Goal: Task Accomplishment & Management: Use online tool/utility

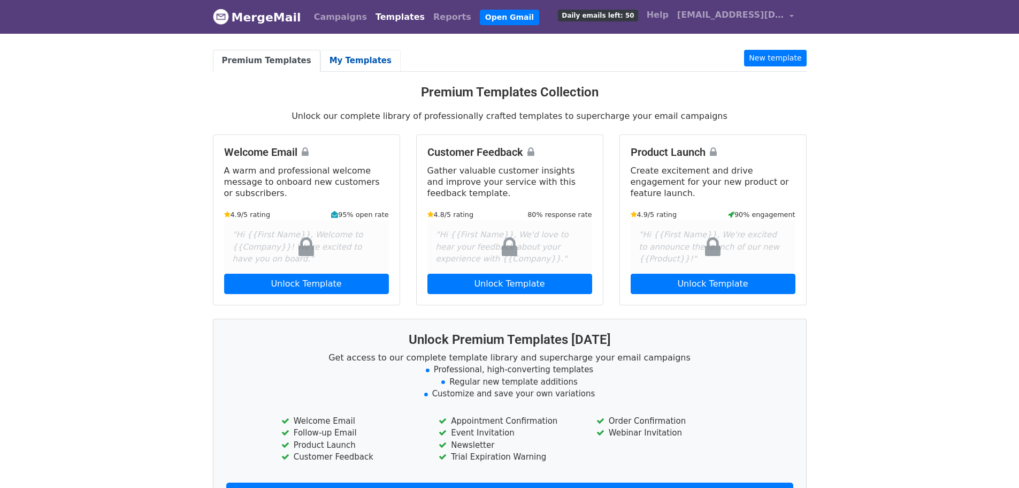
click at [339, 65] on link "My Templates" at bounding box center [361, 61] width 80 height 22
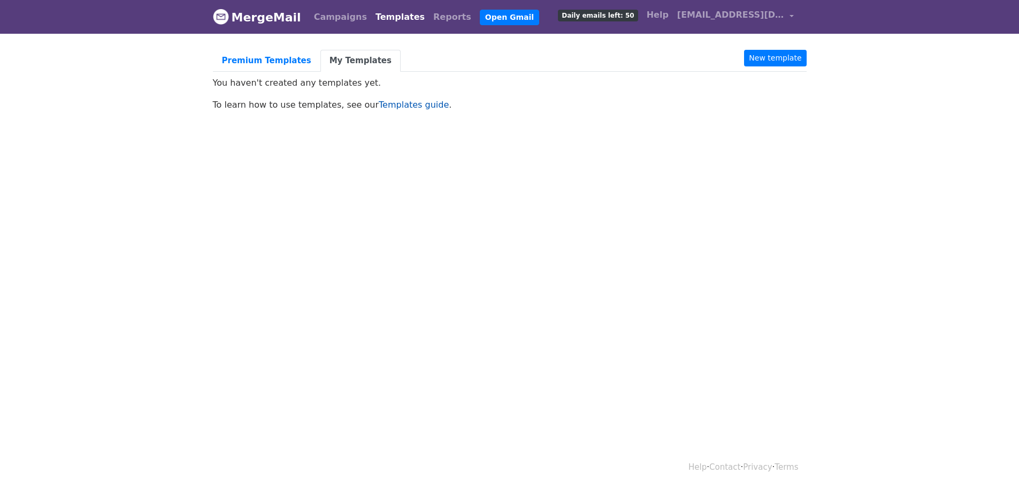
click at [410, 106] on link "Templates guide" at bounding box center [414, 105] width 70 height 10
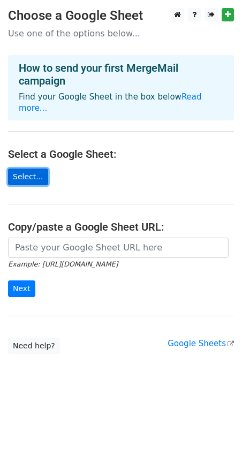
click at [35, 169] on link "Select..." at bounding box center [28, 177] width 40 height 17
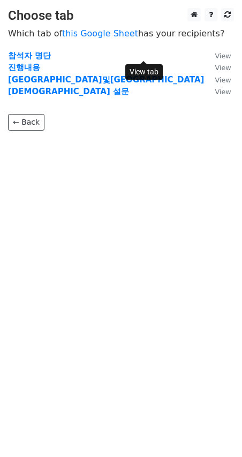
click at [215, 57] on small "View" at bounding box center [223, 56] width 16 height 8
click at [29, 55] on strong "참석자 명단" at bounding box center [29, 56] width 43 height 10
click at [45, 55] on strong "참석자 명단" at bounding box center [29, 56] width 43 height 10
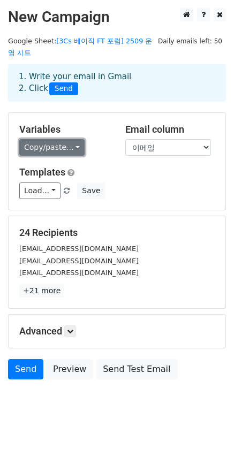
click at [57, 144] on link "Copy/paste..." at bounding box center [51, 147] width 65 height 17
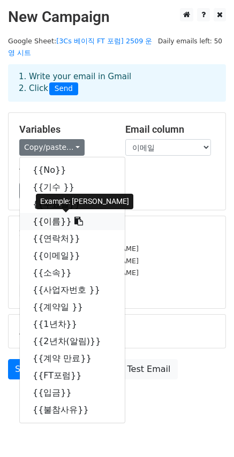
click at [48, 223] on link "{{이름}}" at bounding box center [72, 221] width 105 height 17
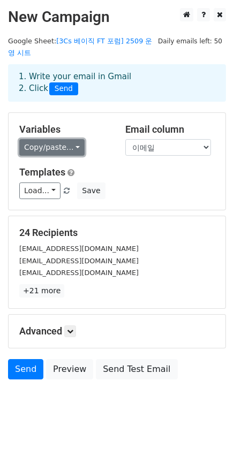
click at [56, 147] on link "Copy/paste..." at bounding box center [51, 147] width 65 height 17
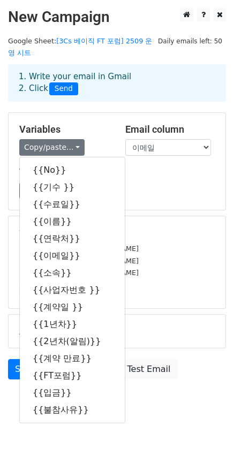
click at [101, 150] on div "Copy/paste... {{No}} {{기수 }} {{수료일}} {{이름}} {{연락처}} {{이메일}} {{소속}} {{사업자번호 }} {…" at bounding box center [64, 147] width 90 height 17
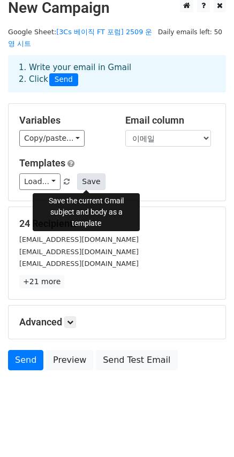
scroll to position [13, 0]
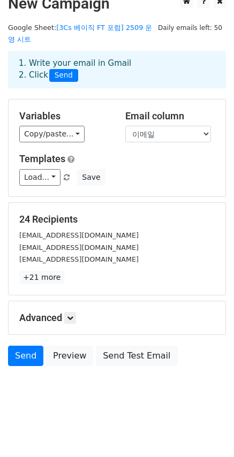
click at [56, 312] on h5 "Advanced" at bounding box center [116, 318] width 195 height 12
click at [72, 320] on icon at bounding box center [70, 318] width 6 height 6
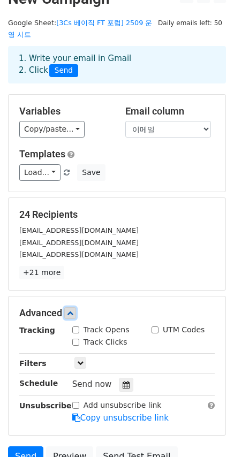
scroll to position [0, 0]
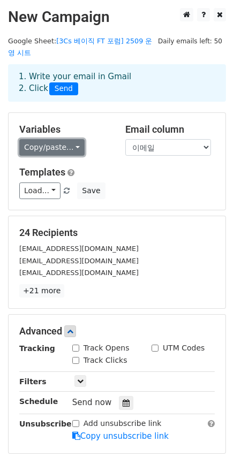
click at [61, 146] on link "Copy/paste..." at bounding box center [51, 147] width 65 height 17
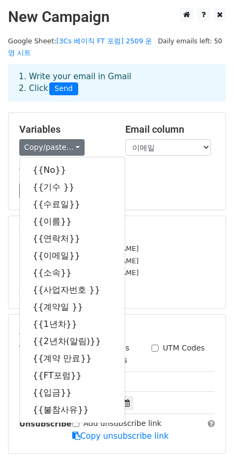
click at [97, 146] on div "Copy/paste... {{No}} {{기수 }} {{수료일}} {{이름}} {{연락처}} {{이메일}} {{소속}} {{사업자번호 }} {…" at bounding box center [64, 147] width 90 height 17
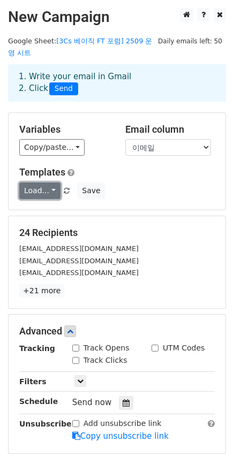
click at [44, 193] on link "Load..." at bounding box center [39, 190] width 41 height 17
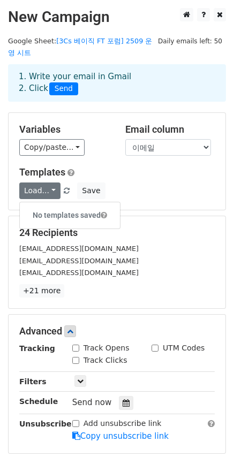
click at [128, 190] on div "Load... No templates saved Save" at bounding box center [116, 190] width 211 height 17
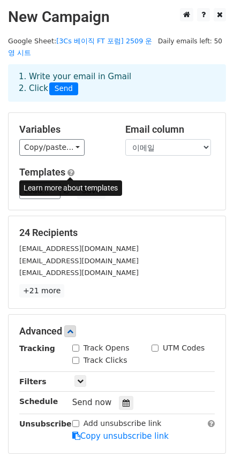
click at [71, 173] on span at bounding box center [70, 173] width 7 height 8
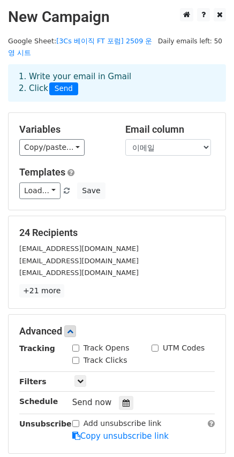
click at [100, 202] on div "Variables Copy/paste... {{No}} {{기수 }} {{수료일}} {{이름}} {{연락처}} {{이메일}} {{소속}} {{…" at bounding box center [117, 161] width 217 height 97
click at [41, 189] on link "Load..." at bounding box center [39, 190] width 41 height 17
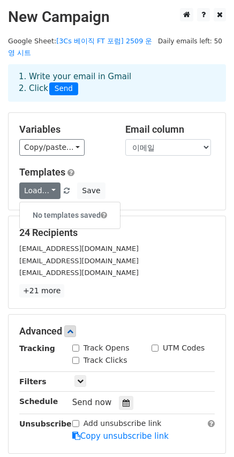
click at [50, 211] on h6 "No templates saved" at bounding box center [70, 216] width 100 height 18
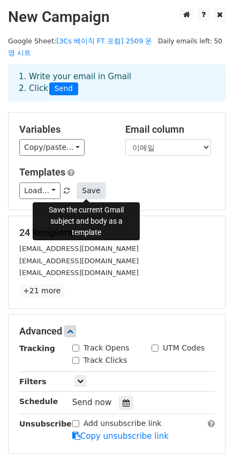
click at [85, 194] on button "Save" at bounding box center [91, 190] width 28 height 17
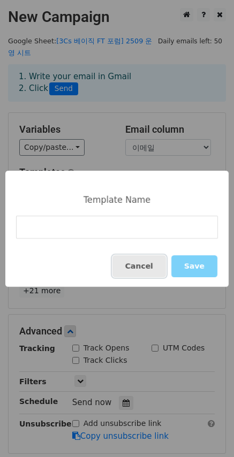
click at [150, 262] on button "Cancel" at bounding box center [139, 266] width 54 height 22
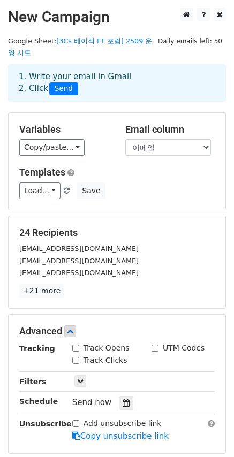
click at [151, 192] on div "Load... No templates saved Save" at bounding box center [116, 190] width 211 height 17
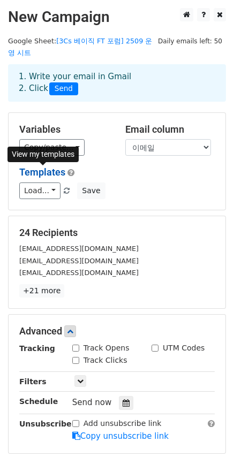
click at [34, 171] on link "Templates" at bounding box center [42, 171] width 46 height 11
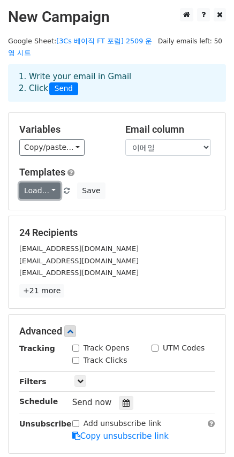
click at [50, 193] on link "Load..." at bounding box center [39, 190] width 41 height 17
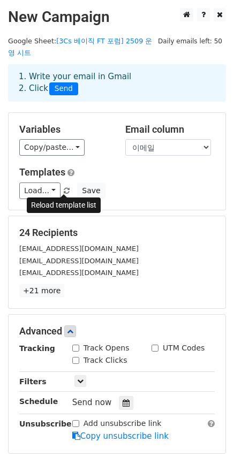
click at [64, 193] on span at bounding box center [67, 191] width 6 height 7
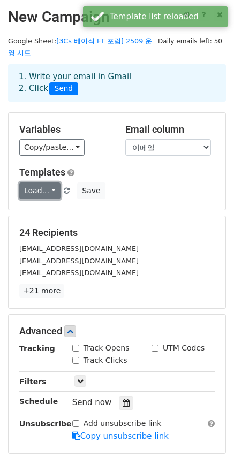
click at [34, 189] on link "Load..." at bounding box center [39, 190] width 41 height 17
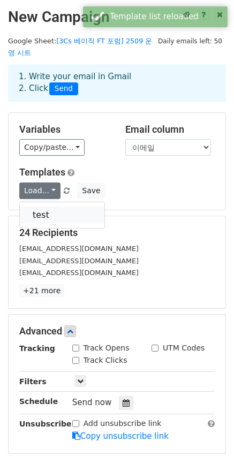
click at [41, 209] on link "test" at bounding box center [62, 215] width 85 height 17
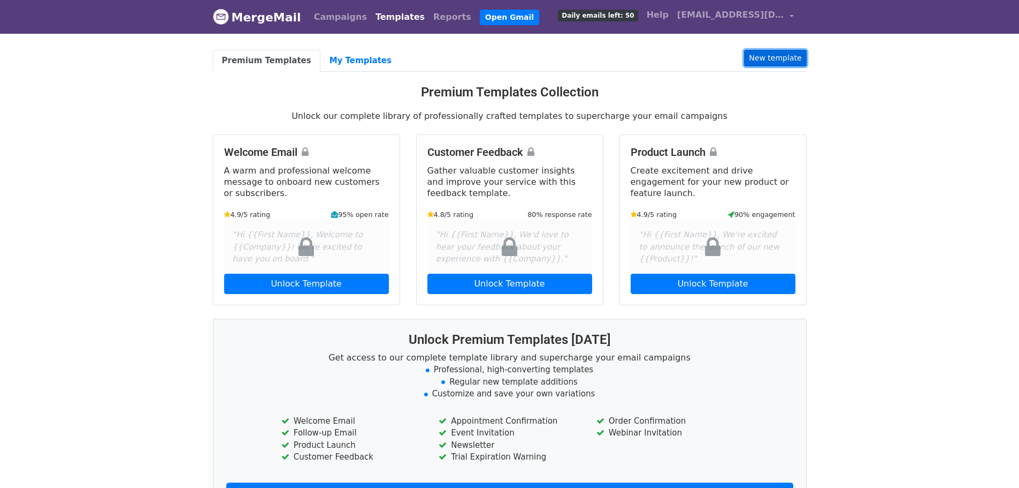
click at [792, 50] on link "New template" at bounding box center [775, 58] width 62 height 17
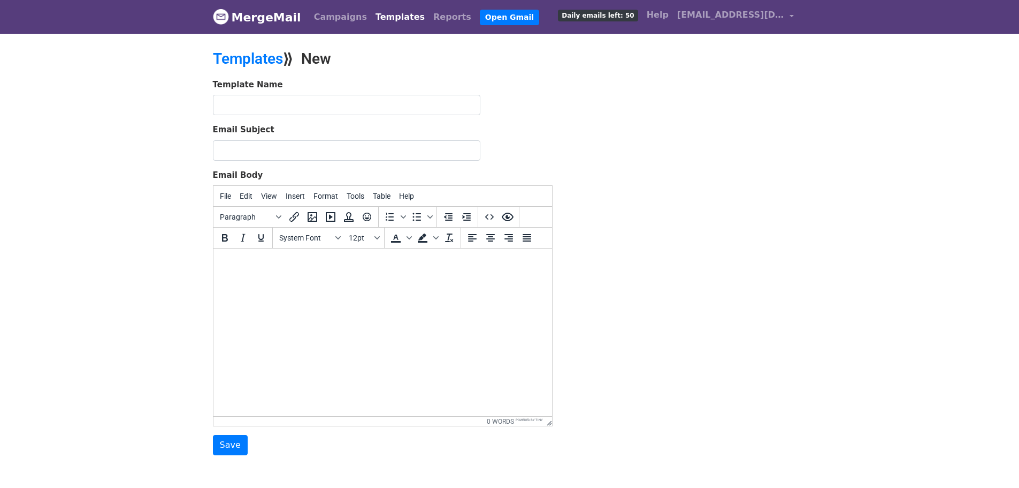
click at [642, 321] on div "Template Name Email Subject Email Body File Edit View Insert Format Tools Table…" at bounding box center [510, 267] width 610 height 377
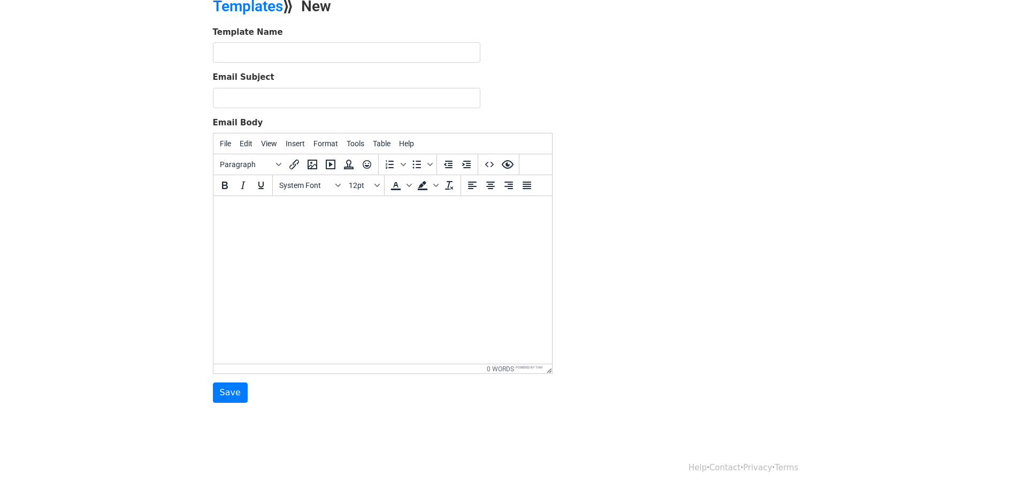
scroll to position [54, 0]
click at [272, 223] on html at bounding box center [382, 208] width 339 height 29
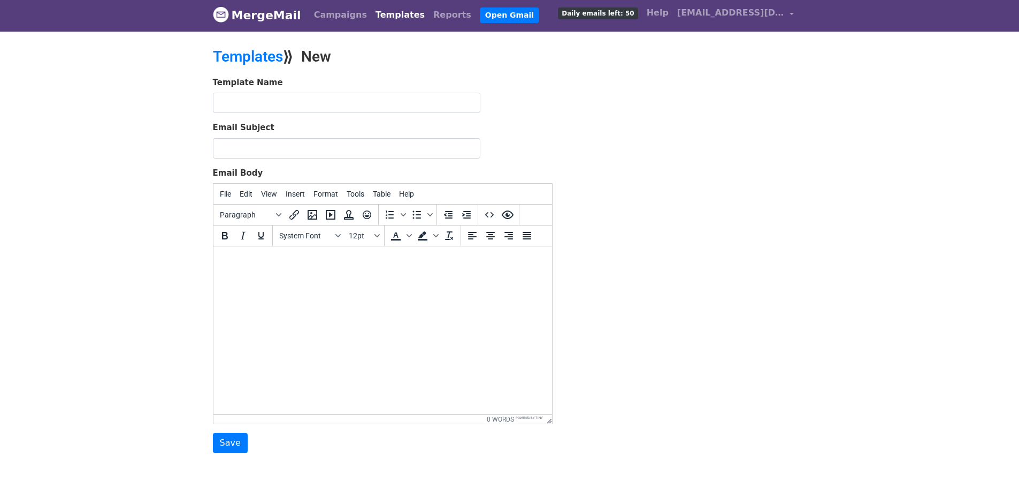
scroll to position [0, 0]
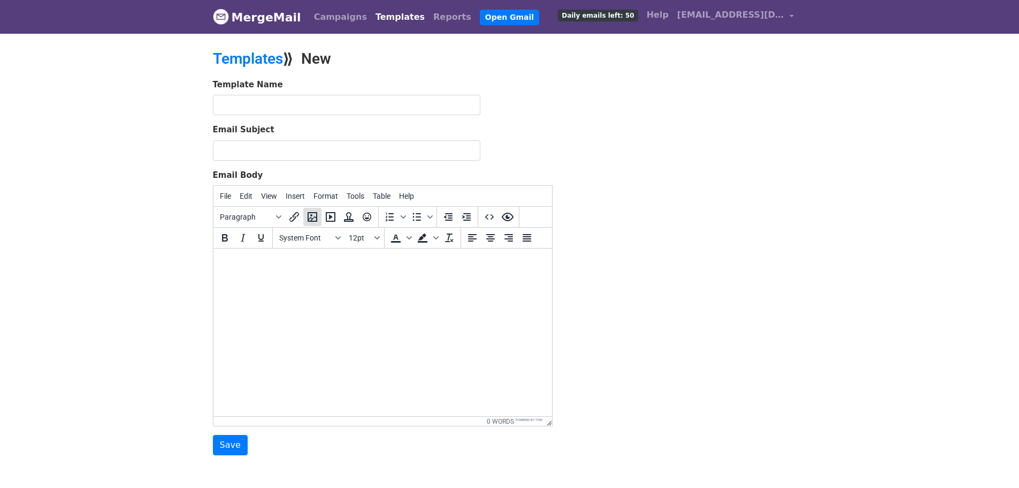
click at [310, 220] on icon "Insert/edit image" at bounding box center [313, 217] width 10 height 10
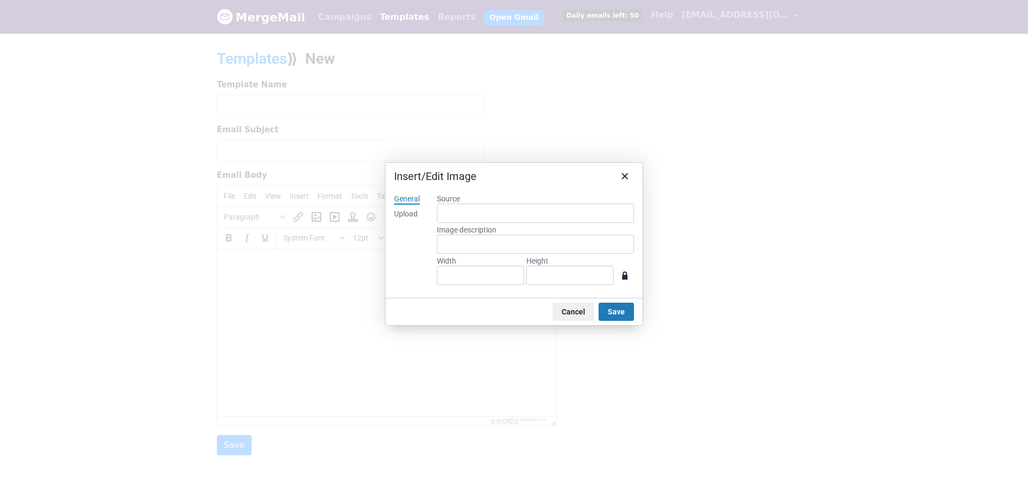
click at [409, 217] on div "Upload" at bounding box center [406, 214] width 24 height 11
click at [552, 252] on button "Browse for an image" at bounding box center [535, 250] width 90 height 18
type input "1312"
type input "736"
click at [497, 244] on input "Image description" at bounding box center [535, 243] width 197 height 19
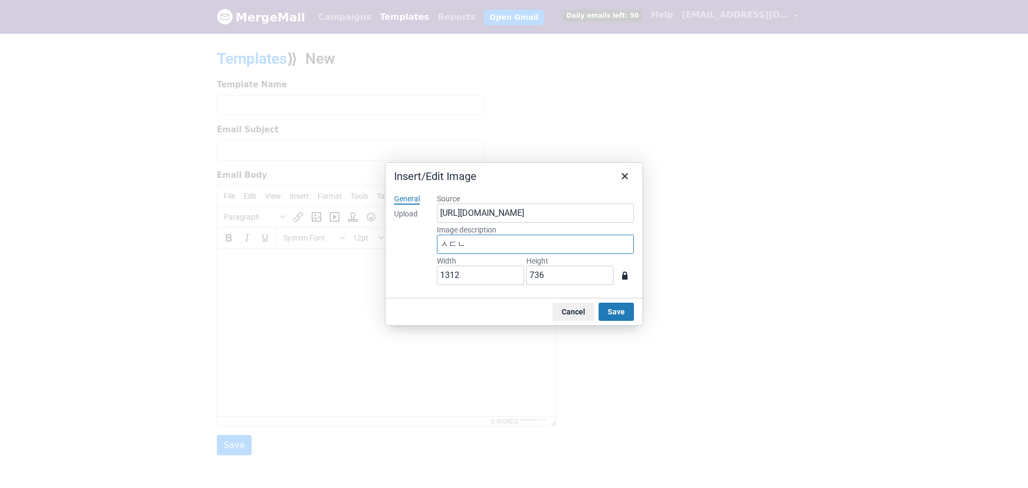
type input "ㅅㄷㄴㅅ"
click at [630, 309] on button "Save" at bounding box center [615, 311] width 35 height 18
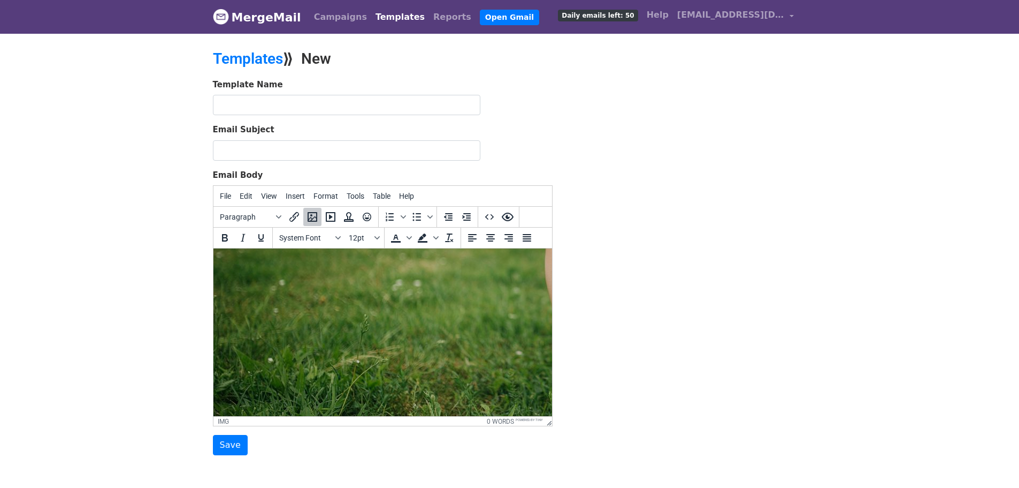
scroll to position [267, 9]
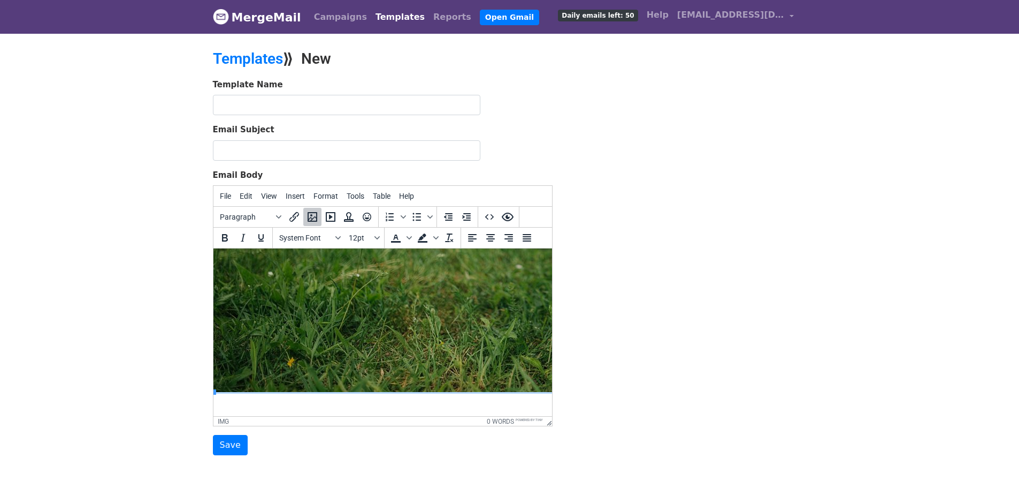
click at [285, 395] on body at bounding box center [374, 202] width 322 height 409
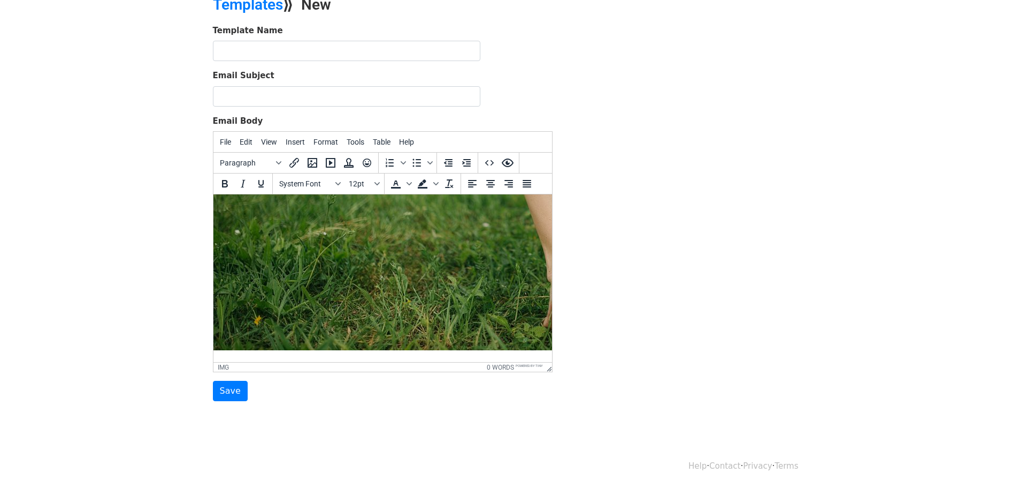
scroll to position [254, 0]
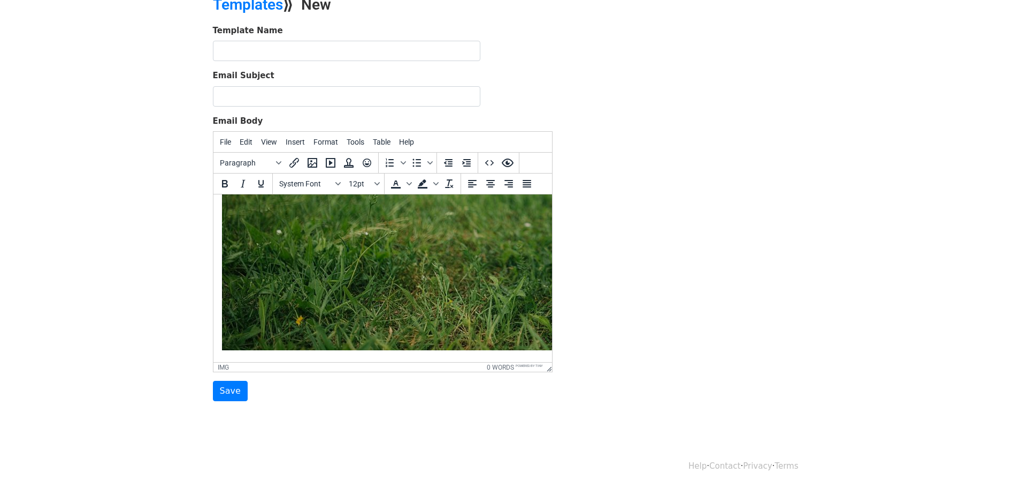
drag, startPoint x: 269, startPoint y: 357, endPoint x: 421, endPoint y: 569, distance: 260.4
click at [318, 43] on input "text" at bounding box center [347, 51] width 268 height 20
type input "ㅅ"
type input "test"
click at [288, 104] on input "Email Subject" at bounding box center [347, 96] width 268 height 20
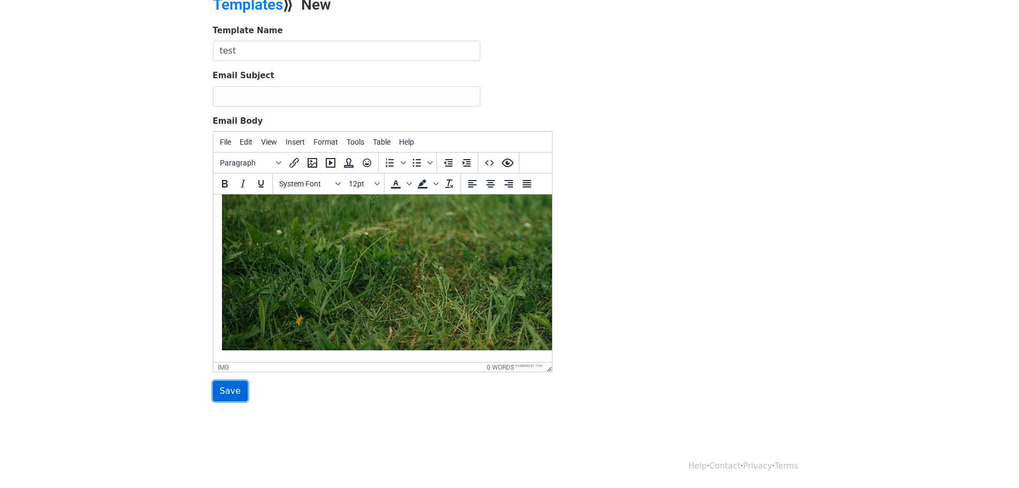
click at [226, 394] on input "Save" at bounding box center [230, 391] width 35 height 20
type input "test"
click at [242, 393] on input "Save" at bounding box center [230, 391] width 35 height 20
